Goal: Transaction & Acquisition: Book appointment/travel/reservation

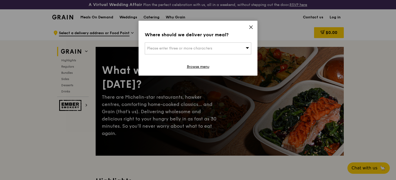
click at [250, 28] on icon at bounding box center [251, 27] width 3 height 3
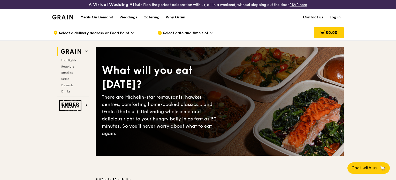
click at [77, 53] on img at bounding box center [71, 51] width 24 height 9
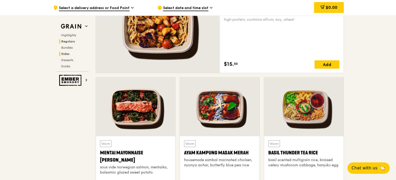
scroll to position [466, 0]
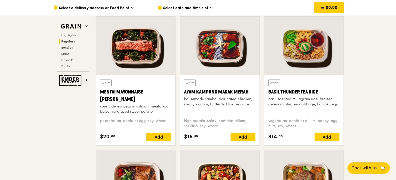
click at [74, 21] on div "Grain Highlights Regulars Bundles Sides Desserts Drinks Ember Smokery" at bounding box center [72, 51] width 41 height 70
click at [73, 23] on img at bounding box center [71, 26] width 24 height 9
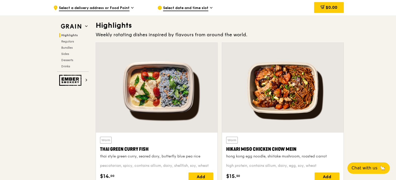
scroll to position [0, 0]
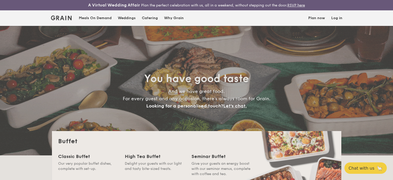
select select
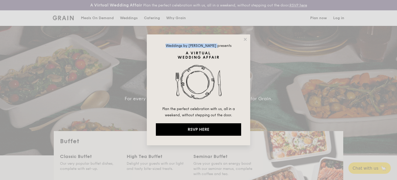
drag, startPoint x: 242, startPoint y: 41, endPoint x: 252, endPoint y: 37, distance: 11.5
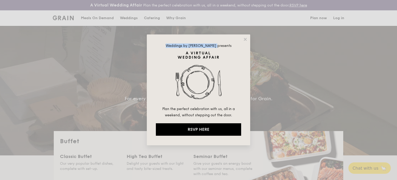
click at [252, 37] on div "Weddings by [PERSON_NAME] presents Plan the perfect celebration with us, all in…" at bounding box center [198, 90] width 397 height 180
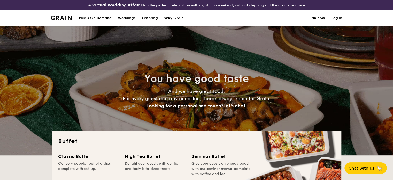
drag, startPoint x: 252, startPoint y: 37, endPoint x: 146, endPoint y: 21, distance: 107.7
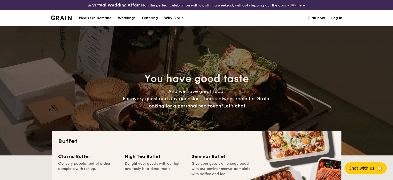
click at [146, 21] on h1 "Catering" at bounding box center [150, 18] width 16 height 16
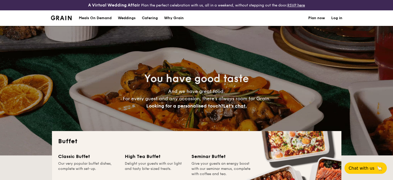
click at [150, 55] on div "You have good taste And we have great food. For every guest and any occasion, t…" at bounding box center [197, 90] width 290 height 129
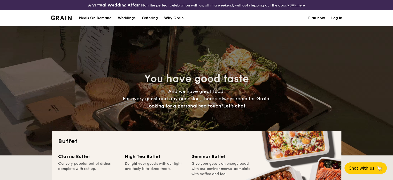
click at [149, 16] on h1 "Catering" at bounding box center [150, 18] width 16 height 16
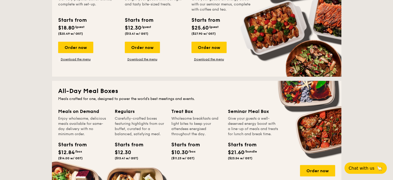
scroll to position [164, 0]
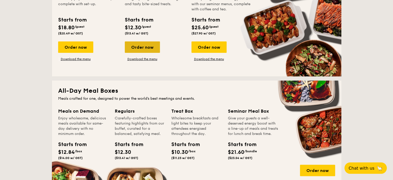
click at [144, 51] on div "Order now" at bounding box center [142, 46] width 35 height 11
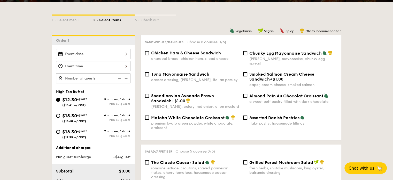
scroll to position [122, 0]
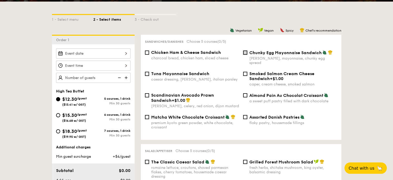
click at [246, 51] on input "Chunky Egg Mayonnaise Sandwich dijon mustard, mayonnaise, chunky egg spread" at bounding box center [245, 52] width 4 height 4
checkbox input "true"
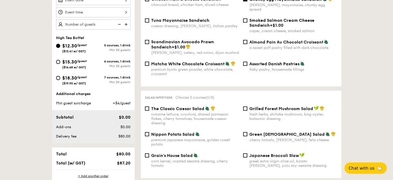
scroll to position [139, 0]
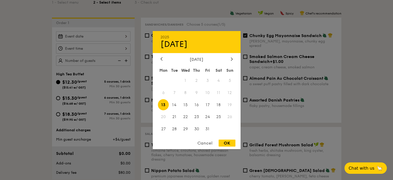
click at [111, 39] on div "2025 Oct [DATE] Tue Wed Thu Fri Sat Sun 1 2 3 4 5 6 7 8 9 10 11 12 13 14 15 16 …" at bounding box center [93, 36] width 74 height 10
click at [220, 120] on span "25" at bounding box center [218, 116] width 11 height 11
click at [226, 141] on div "OK" at bounding box center [227, 142] width 17 height 7
type input "[DATE]"
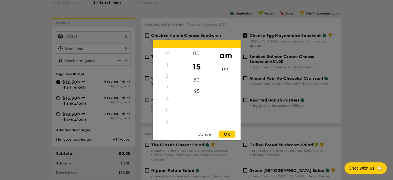
scroll to position [61, 0]
click at [127, 45] on div "12 1 2 3 4 5 6 7 8 9 10 11 00 15 30 45 am pm Cancel OK" at bounding box center [93, 48] width 74 height 10
click at [180, 112] on div "10" at bounding box center [167, 107] width 29 height 15
click at [167, 82] on div "8" at bounding box center [167, 84] width 29 height 15
click at [169, 95] on div "9" at bounding box center [167, 99] width 29 height 15
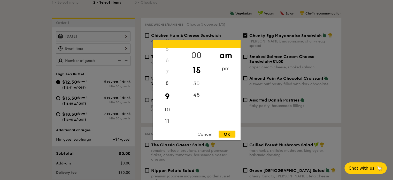
drag, startPoint x: 202, startPoint y: 61, endPoint x: 195, endPoint y: 52, distance: 10.7
click at [195, 52] on div "00 15 30 45" at bounding box center [196, 87] width 29 height 79
click at [195, 52] on div "00" at bounding box center [196, 55] width 29 height 15
click at [222, 133] on div "OK" at bounding box center [227, 133] width 17 height 7
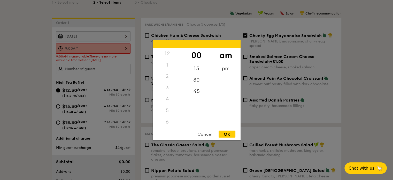
click at [117, 52] on div "9:00AM 12 1 2 3 4 5 6 7 8 9 10 11 00 15 30 45 am pm Cancel OK" at bounding box center [93, 48] width 74 height 10
click at [197, 73] on div "15" at bounding box center [196, 70] width 29 height 15
click at [227, 134] on div "OK" at bounding box center [227, 133] width 17 height 7
click at [122, 50] on div "9:15AM 12 1 2 3 4 5 6 7 8 9 10 11 00 15 30 45 am pm Cancel OK" at bounding box center [93, 48] width 74 height 10
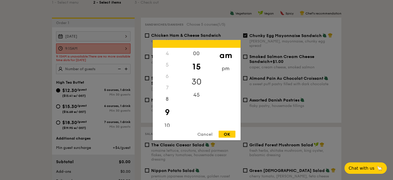
click at [194, 82] on div "30" at bounding box center [196, 81] width 29 height 15
click at [227, 134] on div "OK" at bounding box center [227, 133] width 17 height 7
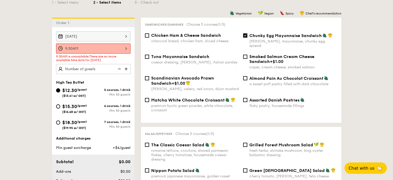
drag, startPoint x: 131, startPoint y: 51, endPoint x: 123, endPoint y: 49, distance: 7.9
click at [123, 49] on div "[DATE] 9:30AM 9:30AM is unavailable. There are no more available time slots for…" at bounding box center [93, 52] width 83 height 43
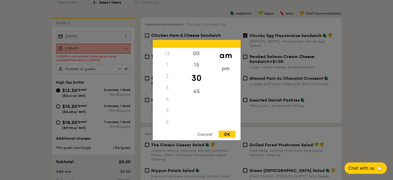
click at [123, 49] on div "9:30AM 12 1 2 3 4 5 6 7 8 9 10 11 00 15 30 45 am pm Cancel OK" at bounding box center [93, 48] width 74 height 10
click at [165, 124] on div "10" at bounding box center [167, 126] width 29 height 15
click at [194, 50] on div "00" at bounding box center [196, 55] width 29 height 15
click at [226, 134] on div "OK" at bounding box center [227, 133] width 17 height 7
type input "10:00AM"
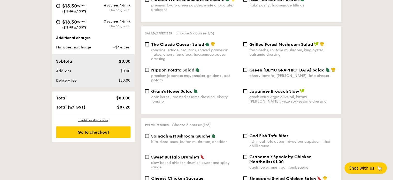
scroll to position [239, 0]
